Goal: Task Accomplishment & Management: Use online tool/utility

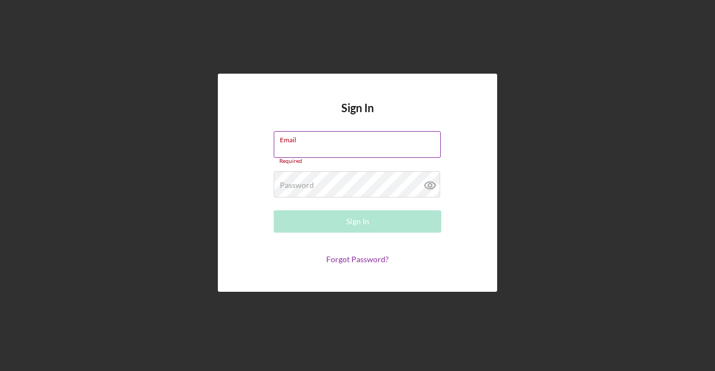
type input "[EMAIL_ADDRESS][DOMAIN_NAME]"
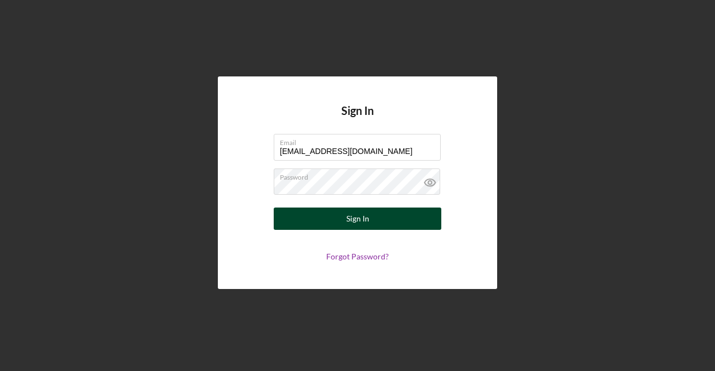
click at [382, 217] on button "Sign In" at bounding box center [358, 219] width 168 height 22
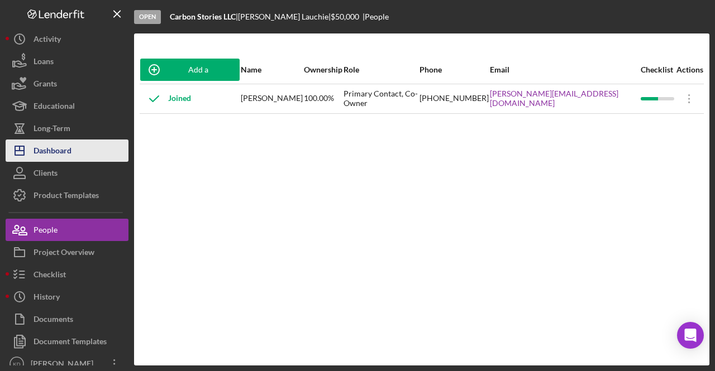
click at [73, 148] on button "Icon/Dashboard Dashboard" at bounding box center [67, 151] width 123 height 22
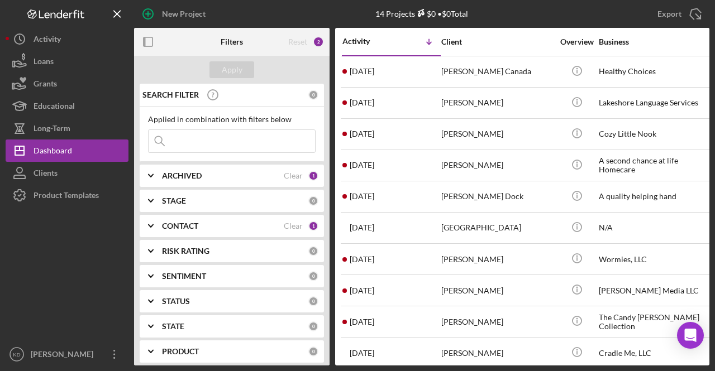
click at [245, 232] on div "CONTACT Clear 1" at bounding box center [240, 226] width 156 height 22
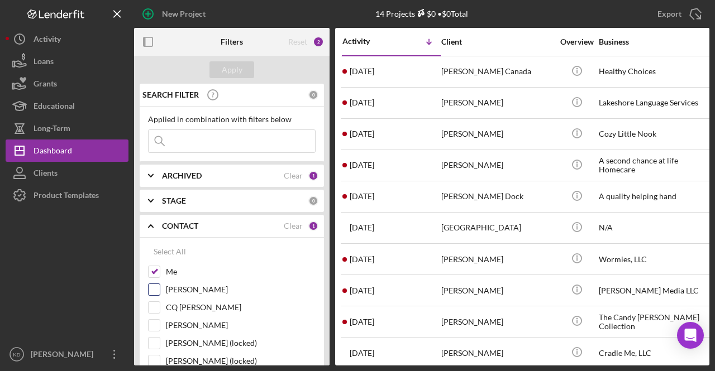
click at [155, 288] on input "[PERSON_NAME]" at bounding box center [154, 289] width 11 height 11
checkbox input "true"
click at [156, 273] on input "Me" at bounding box center [154, 271] width 11 height 11
checkbox input "false"
click at [212, 76] on button "Apply" at bounding box center [231, 69] width 45 height 17
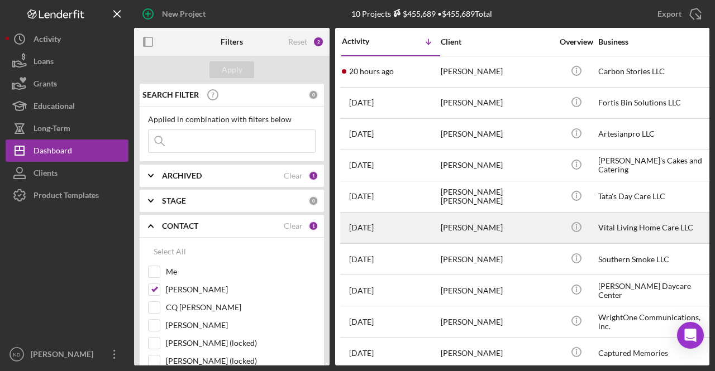
scroll to position [0, 1]
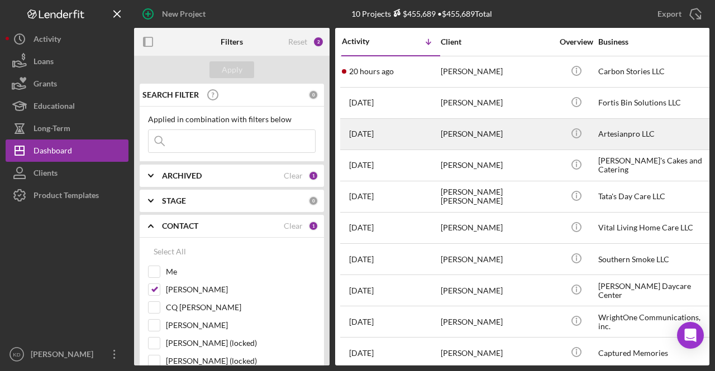
click at [542, 132] on div "[PERSON_NAME]" at bounding box center [497, 135] width 112 height 30
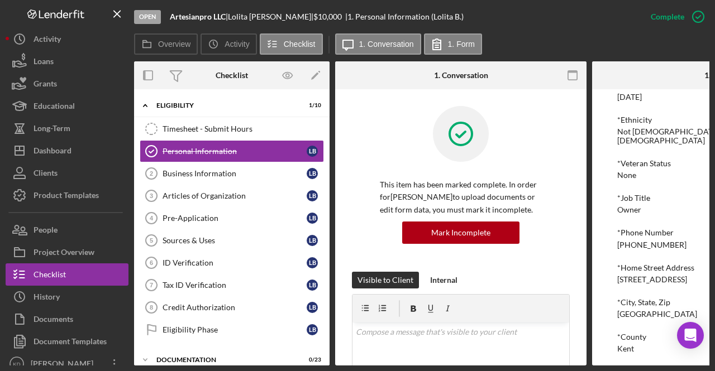
scroll to position [213, 0]
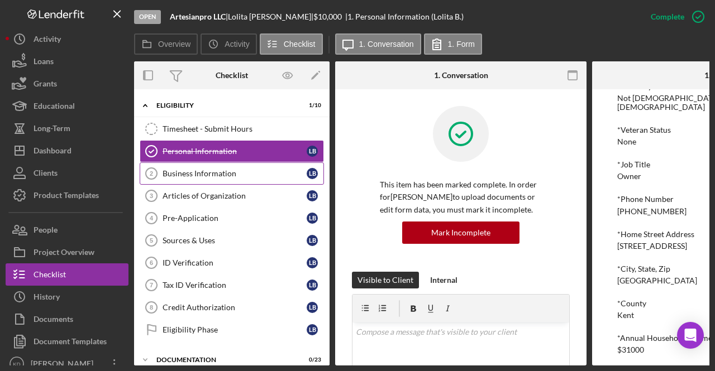
click at [193, 178] on link "Business Information 2 Business Information L B" at bounding box center [232, 174] width 184 height 22
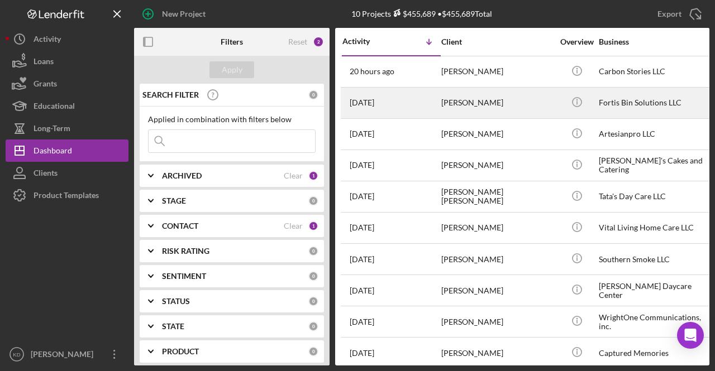
scroll to position [13, 0]
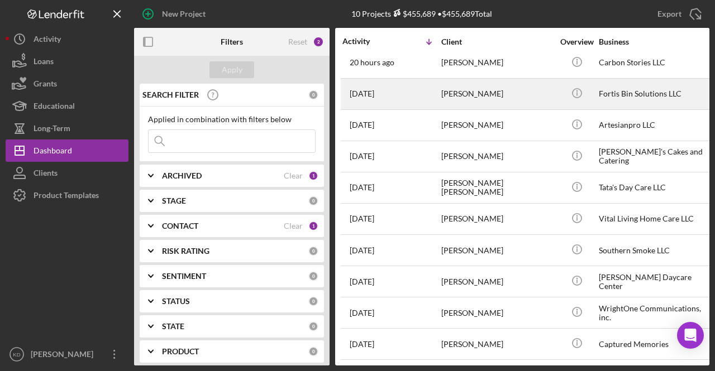
click at [505, 89] on div "[PERSON_NAME]" at bounding box center [497, 94] width 112 height 30
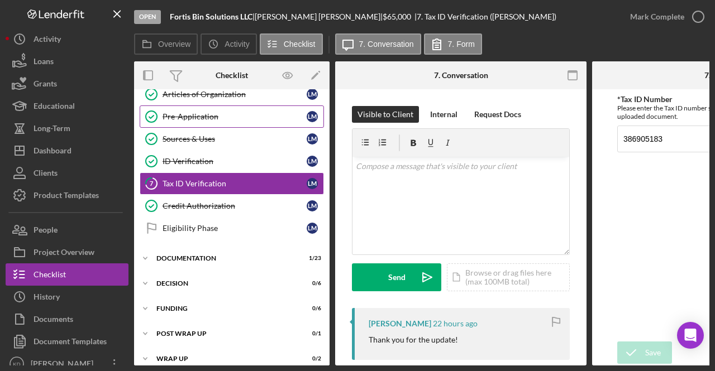
scroll to position [112, 0]
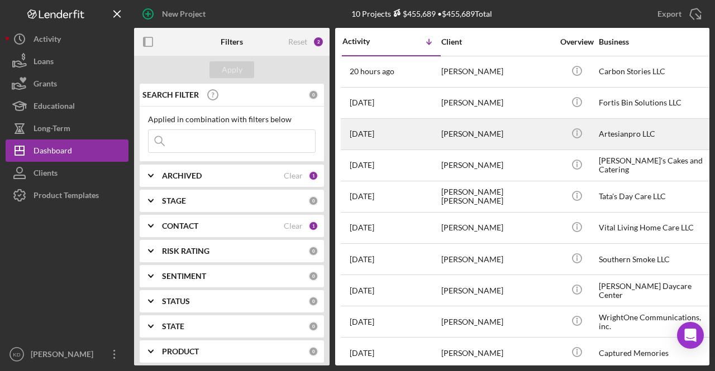
click at [628, 144] on div "Artesianpro LLC" at bounding box center [655, 135] width 112 height 30
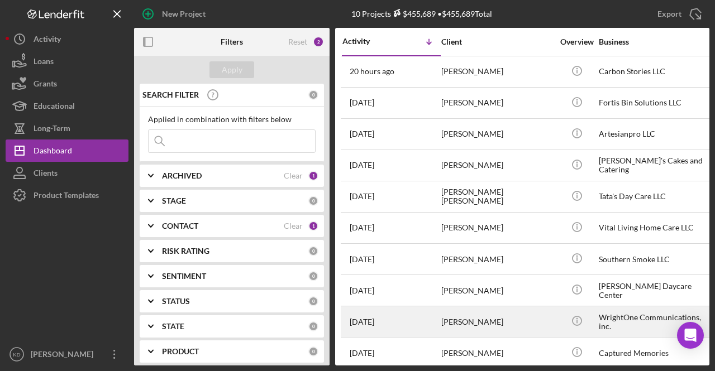
scroll to position [13, 0]
